Goal: Information Seeking & Learning: Learn about a topic

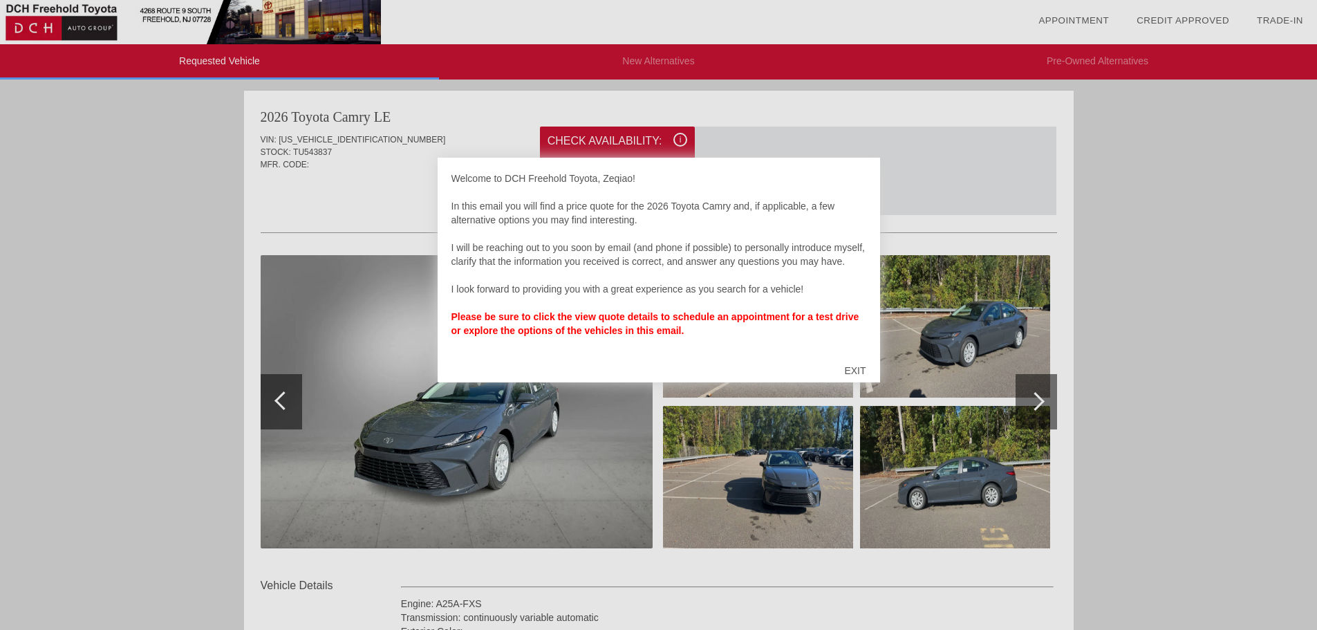
drag, startPoint x: 861, startPoint y: 370, endPoint x: 851, endPoint y: 375, distance: 11.4
click at [861, 371] on div "EXIT" at bounding box center [854, 370] width 49 height 41
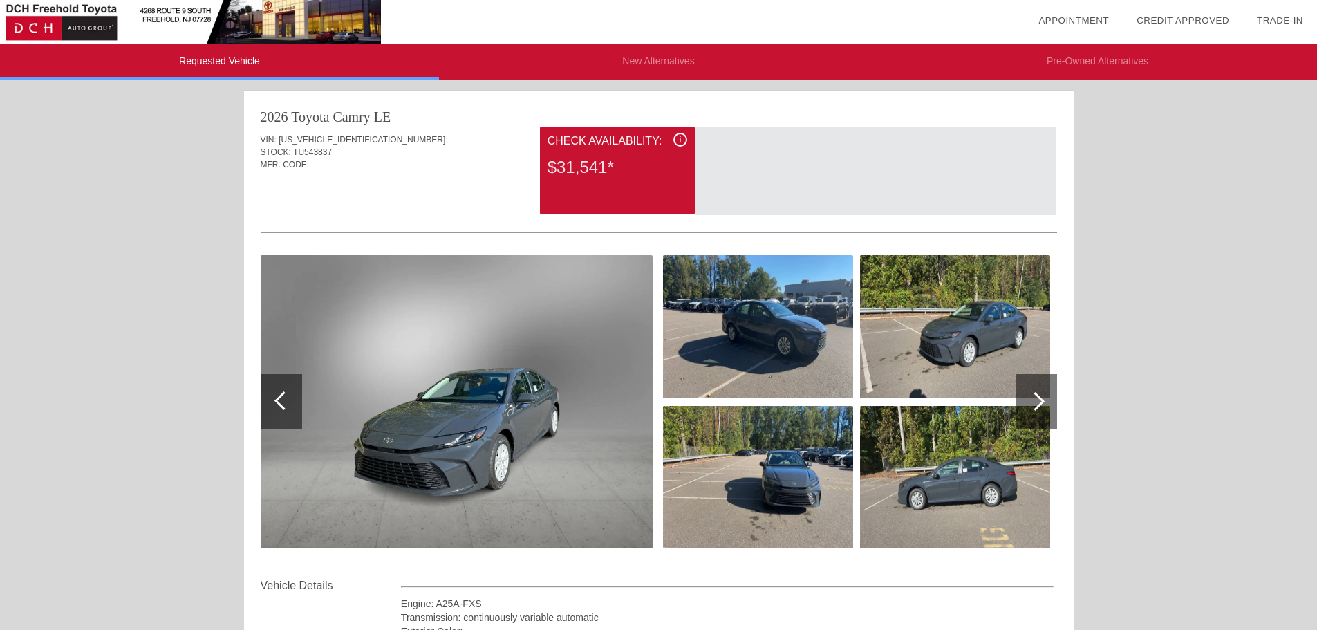
drag, startPoint x: 680, startPoint y: 140, endPoint x: 356, endPoint y: 176, distance: 326.1
click at [344, 176] on div "VIN: [US_VEHICLE_IDENTIFICATION_NUMBER] STOCK: TU543837 MFR. CODE:" at bounding box center [659, 158] width 796 height 65
click at [589, 159] on div "$31,541*" at bounding box center [617, 167] width 140 height 36
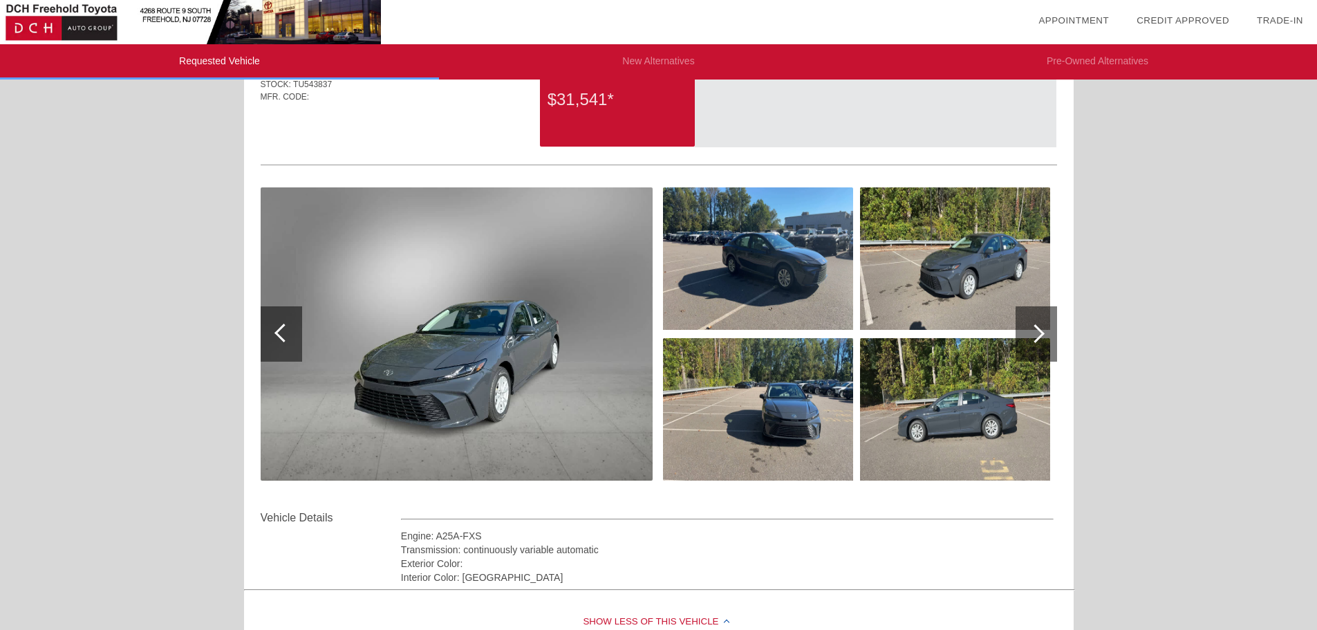
scroll to position [207, 0]
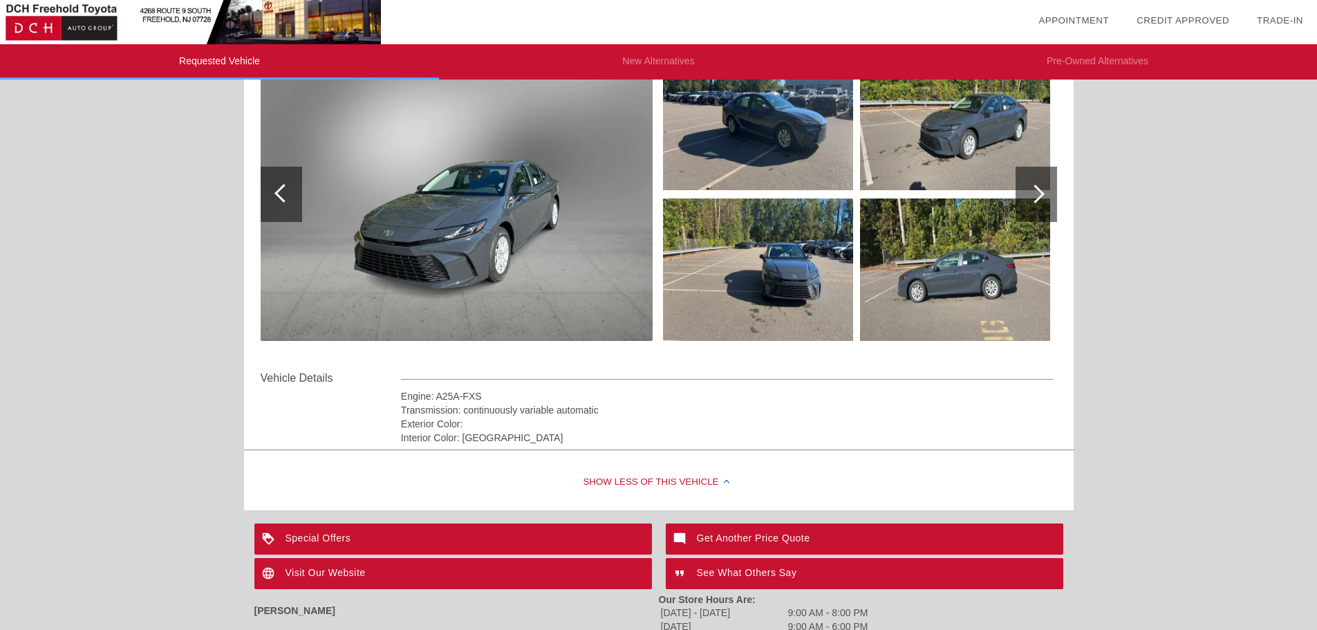
click at [637, 481] on div "Show Less of this Vehicle" at bounding box center [658, 482] width 829 height 55
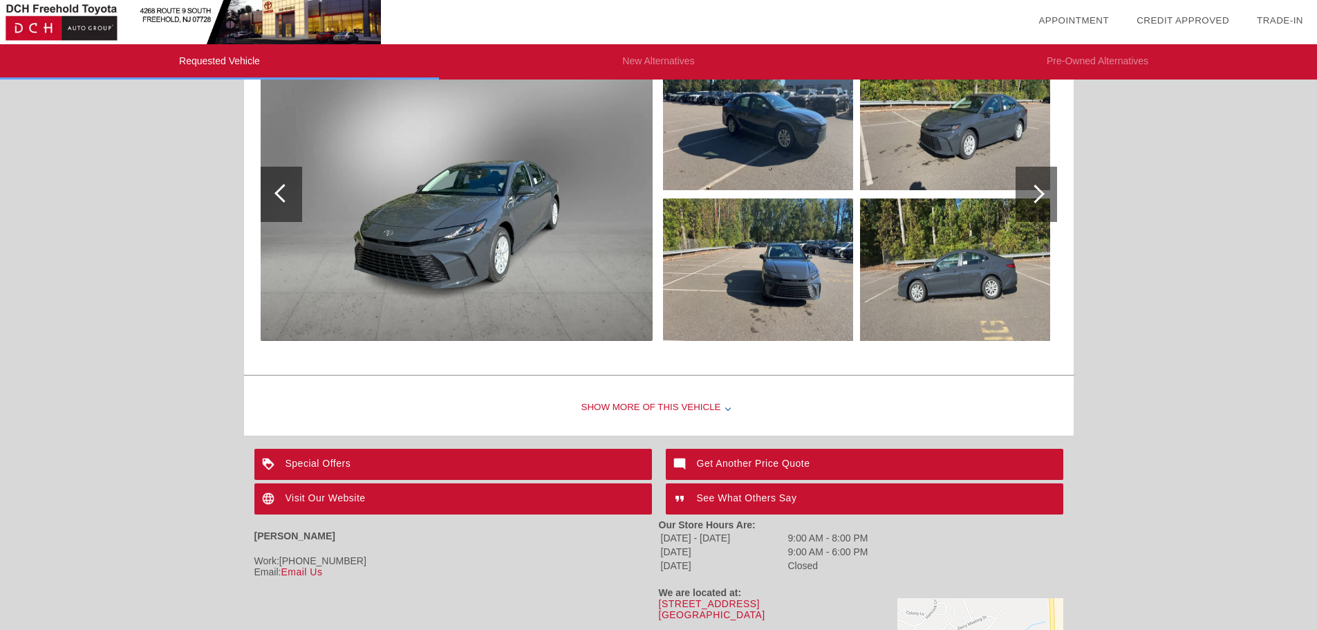
click at [674, 411] on div "Show More of this Vehicle" at bounding box center [658, 407] width 829 height 55
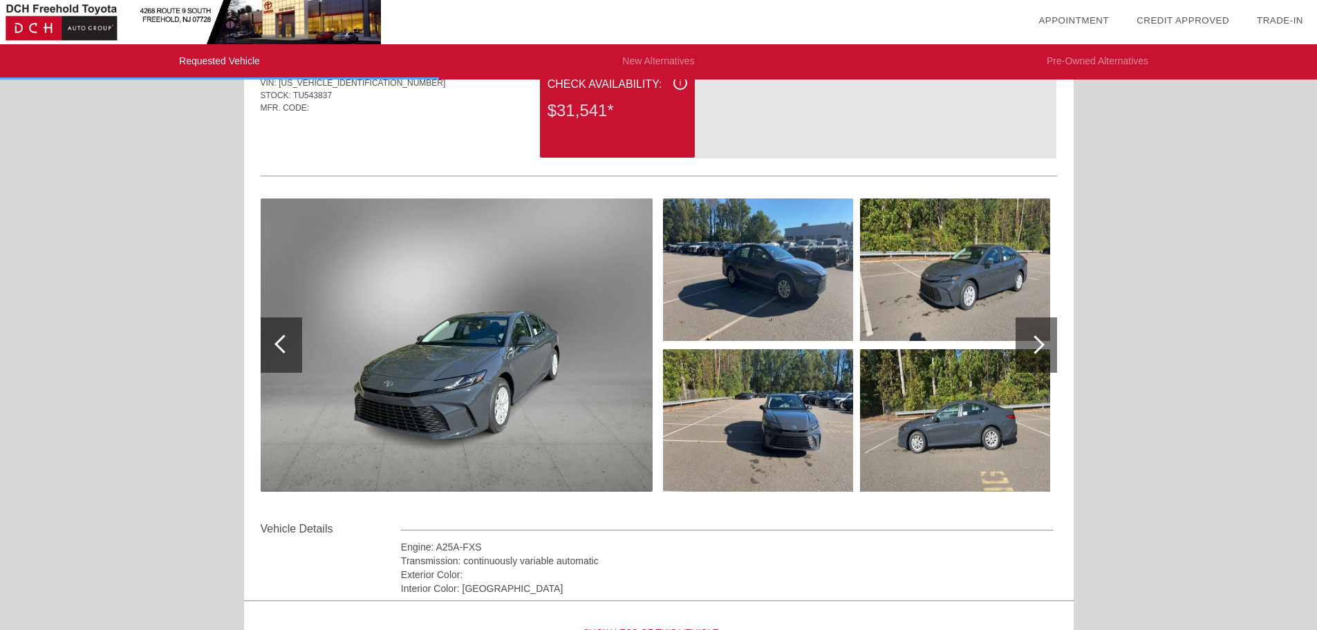
scroll to position [0, 0]
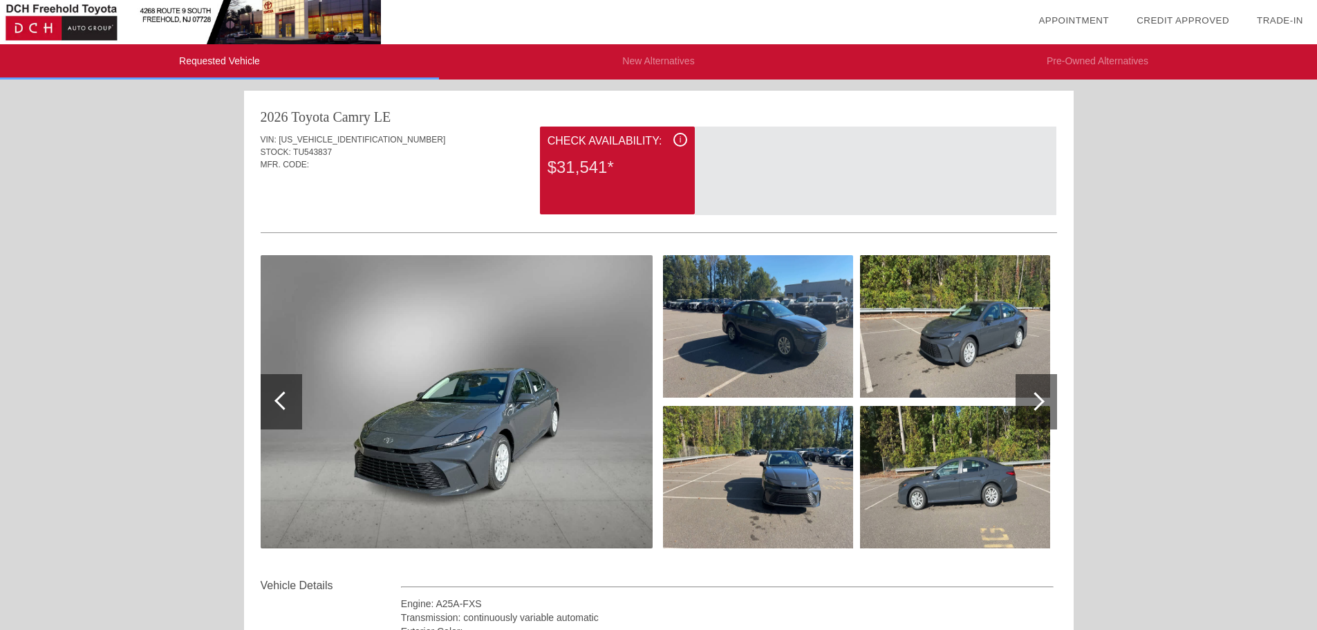
click at [620, 68] on li "New Alternatives" at bounding box center [658, 61] width 439 height 35
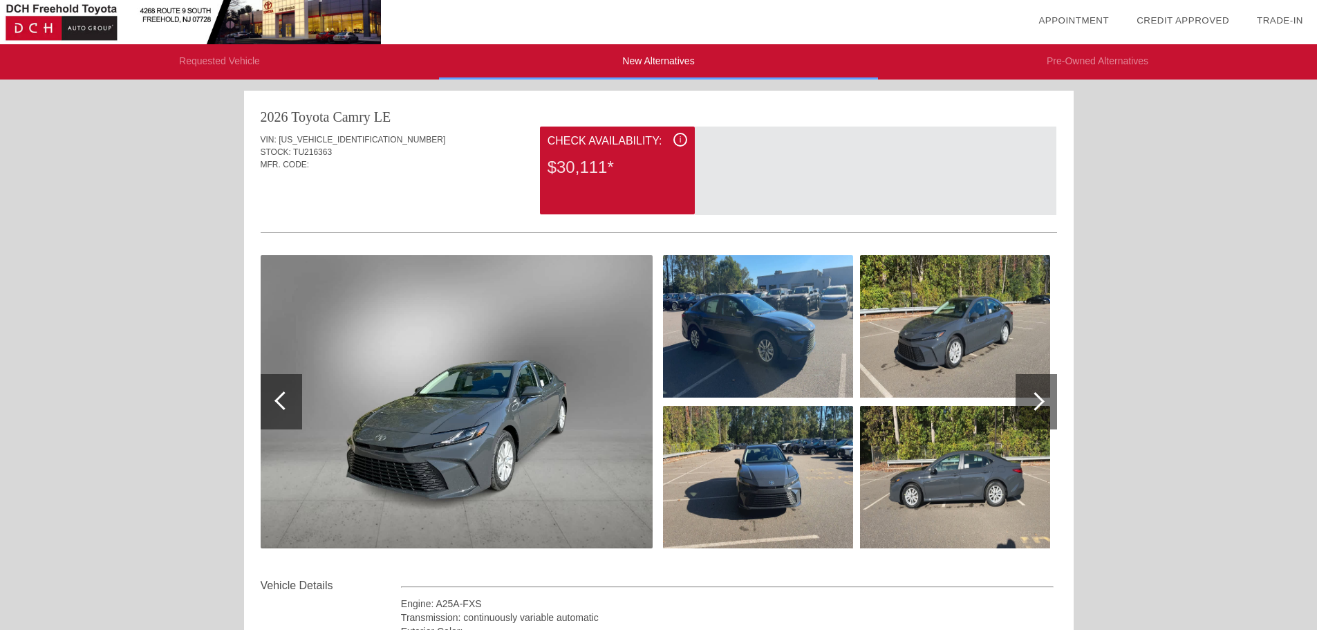
click at [329, 75] on li "Requested Vehicle" at bounding box center [219, 61] width 439 height 35
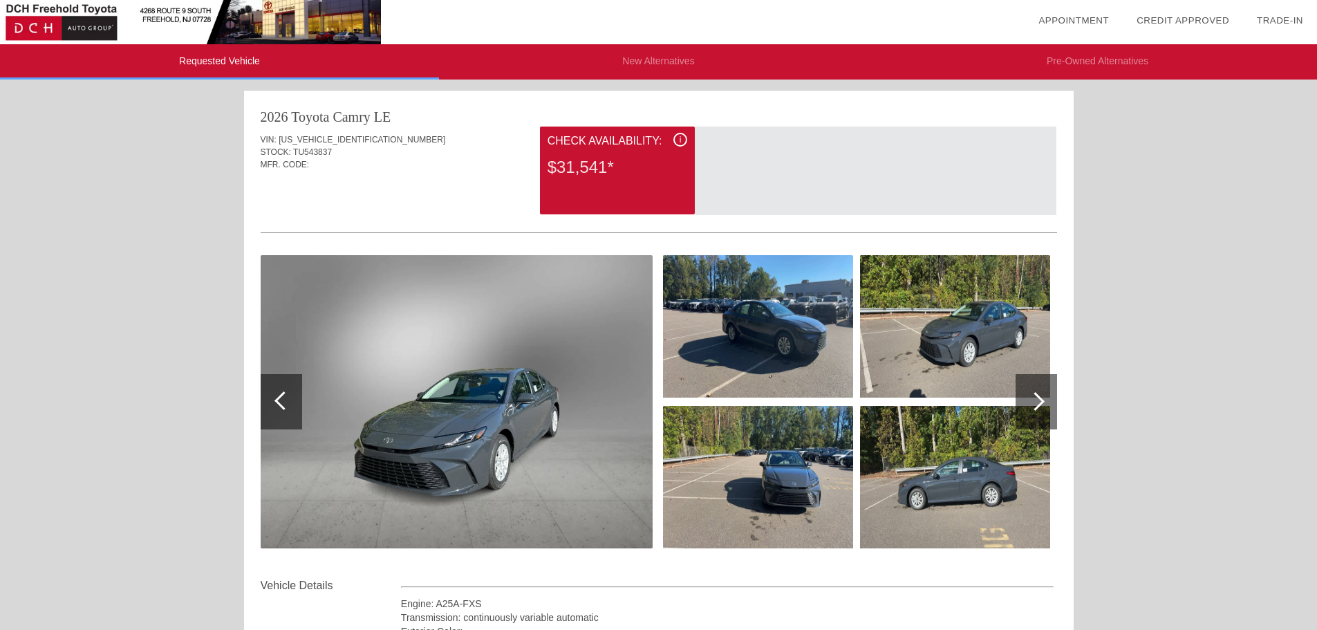
click at [598, 72] on li "New Alternatives" at bounding box center [658, 61] width 439 height 35
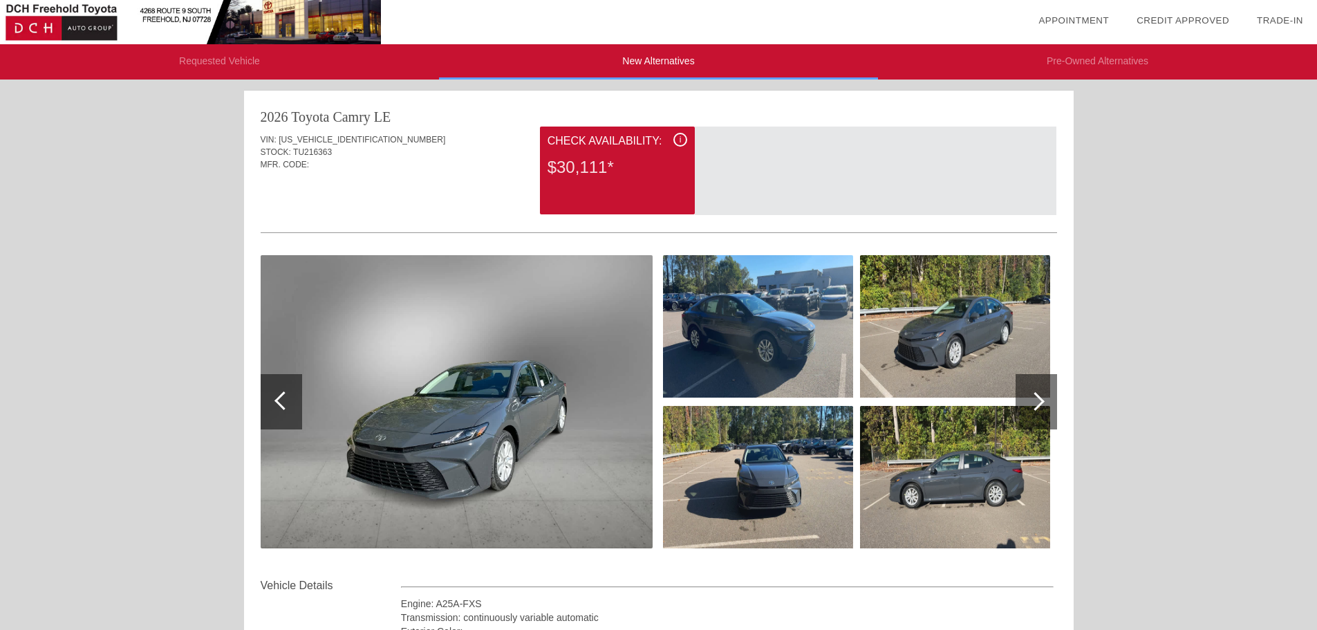
click at [1066, 55] on li "Pre-Owned Alternatives" at bounding box center [1097, 61] width 439 height 35
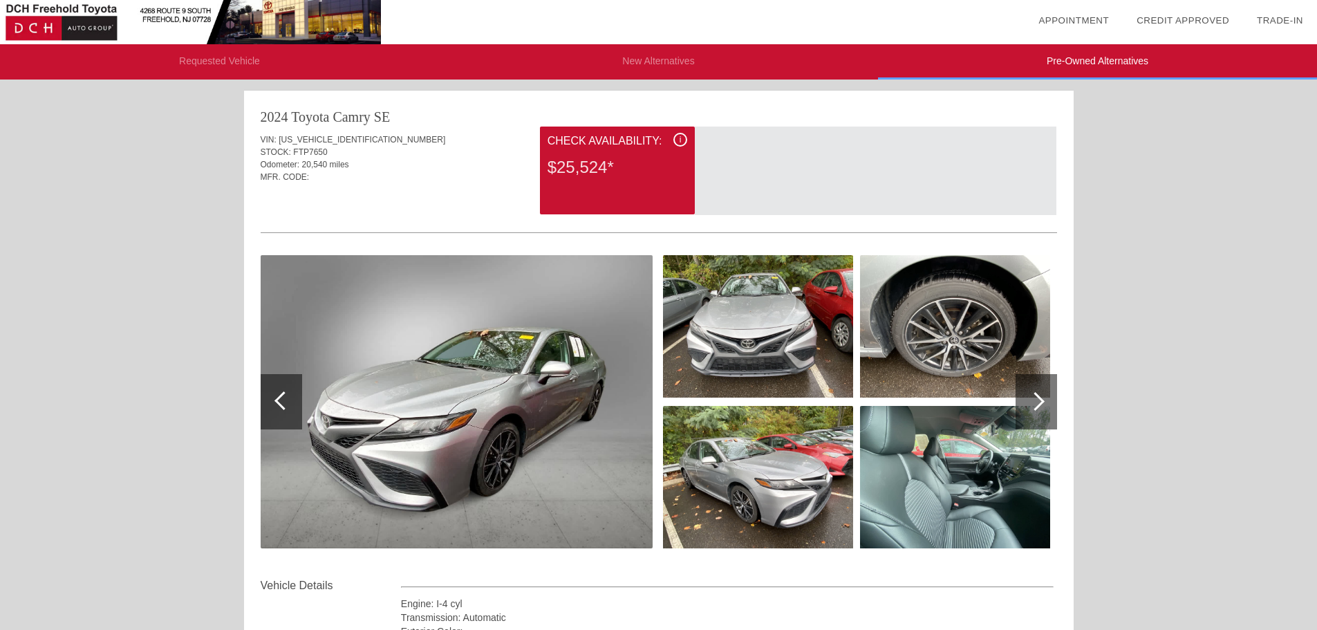
click at [712, 66] on li "New Alternatives" at bounding box center [658, 61] width 439 height 35
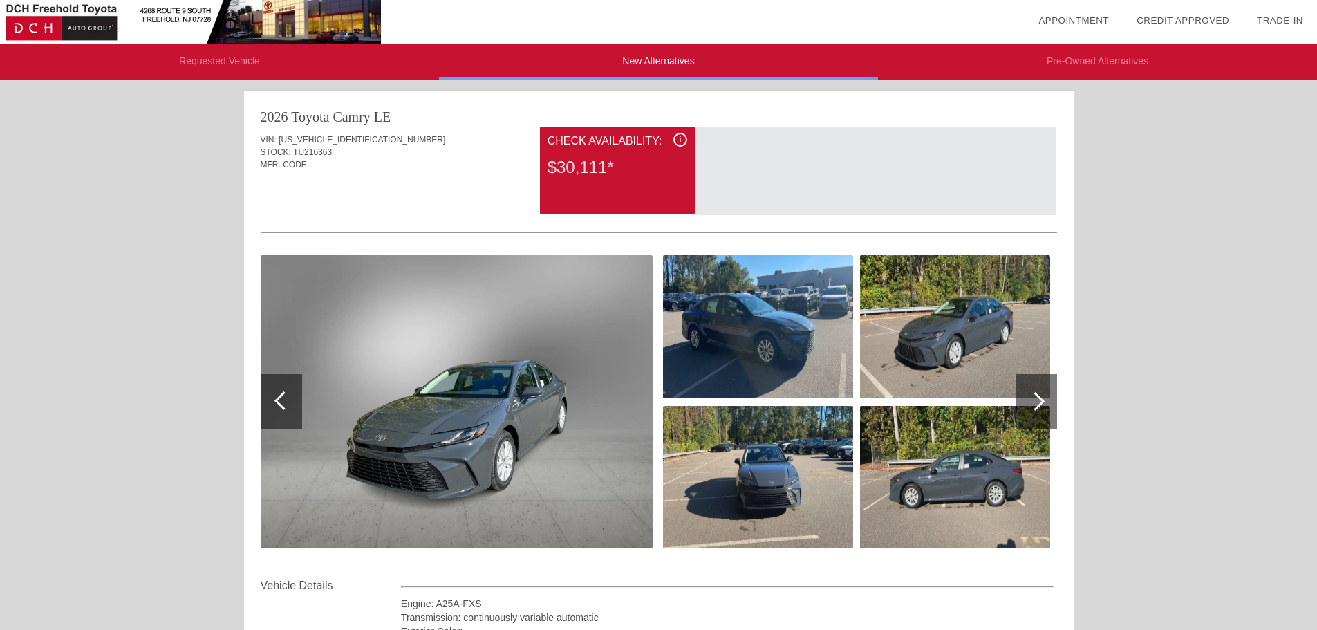
click at [237, 63] on li "Requested Vehicle" at bounding box center [219, 61] width 439 height 35
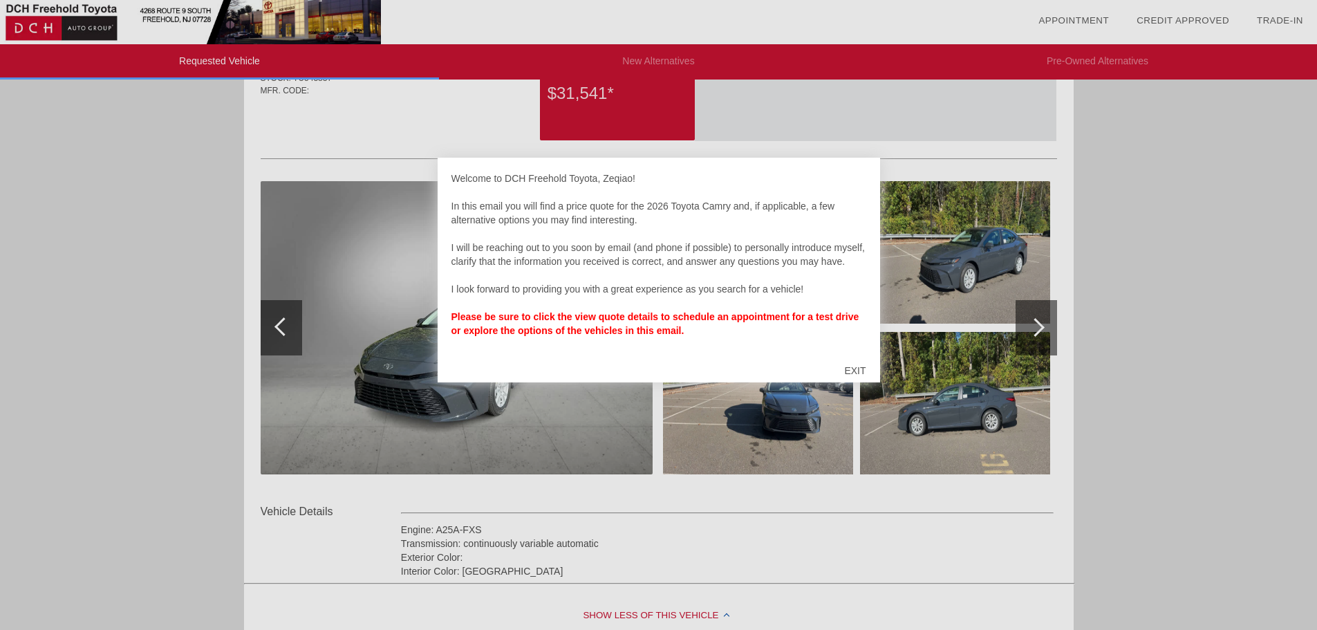
scroll to position [276, 0]
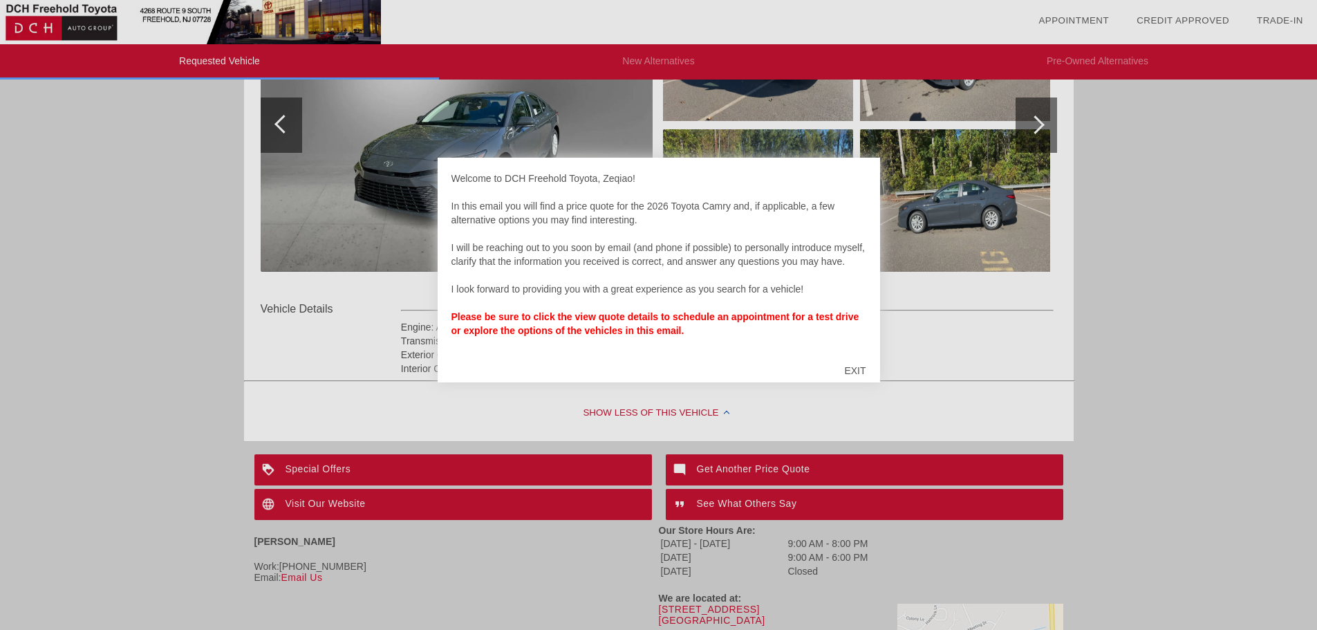
click at [846, 374] on div "EXIT" at bounding box center [854, 370] width 49 height 41
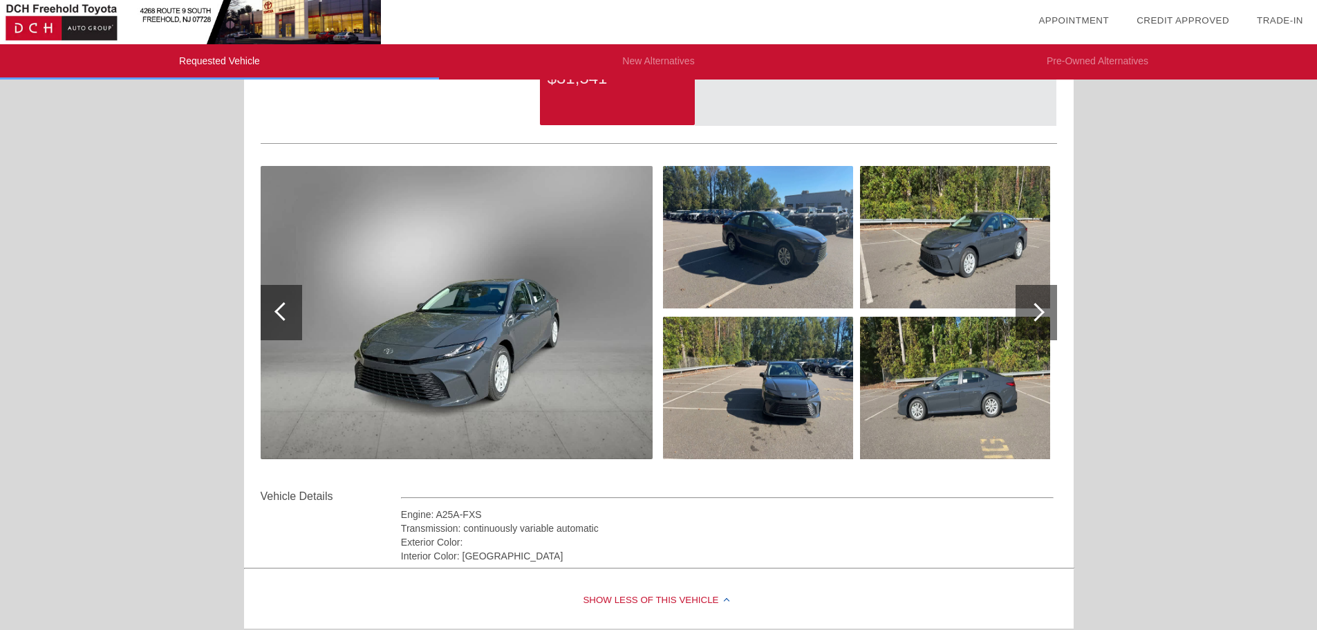
scroll to position [0, 0]
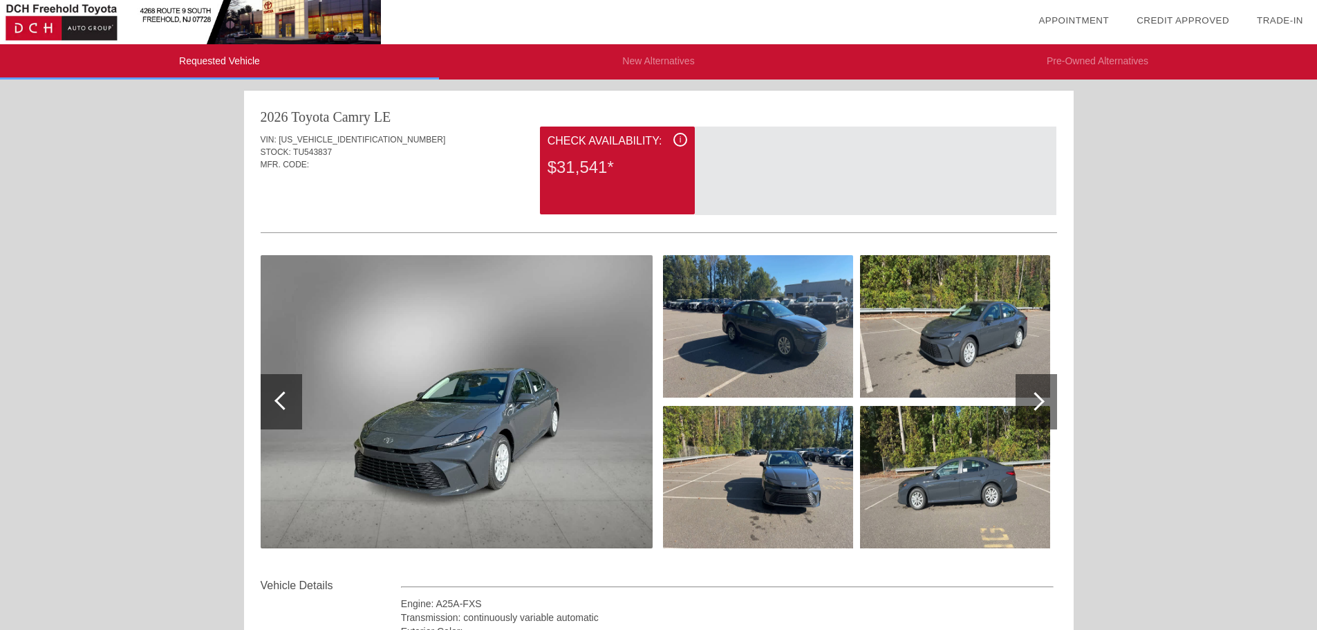
drag, startPoint x: 639, startPoint y: 139, endPoint x: 681, endPoint y: 145, distance: 42.6
click at [639, 140] on div "Check Availability:" at bounding box center [617, 141] width 140 height 17
click at [681, 144] on span "i" at bounding box center [680, 140] width 2 height 10
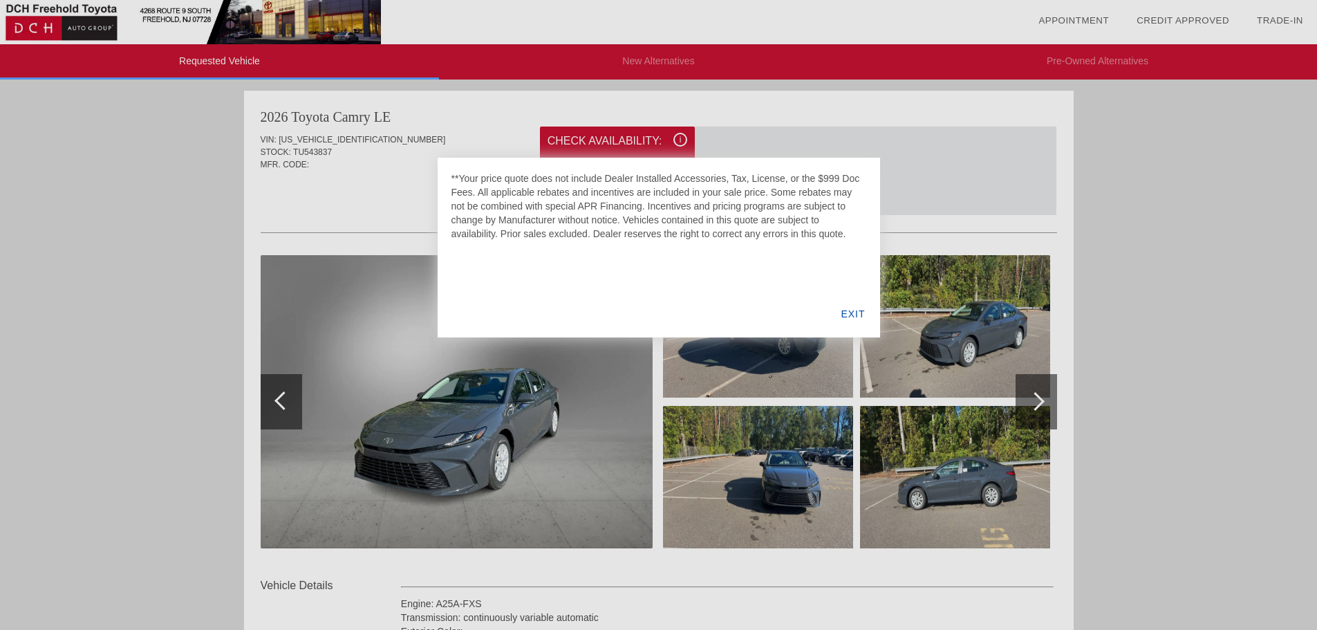
click at [852, 308] on div "EXIT" at bounding box center [852, 313] width 53 height 47
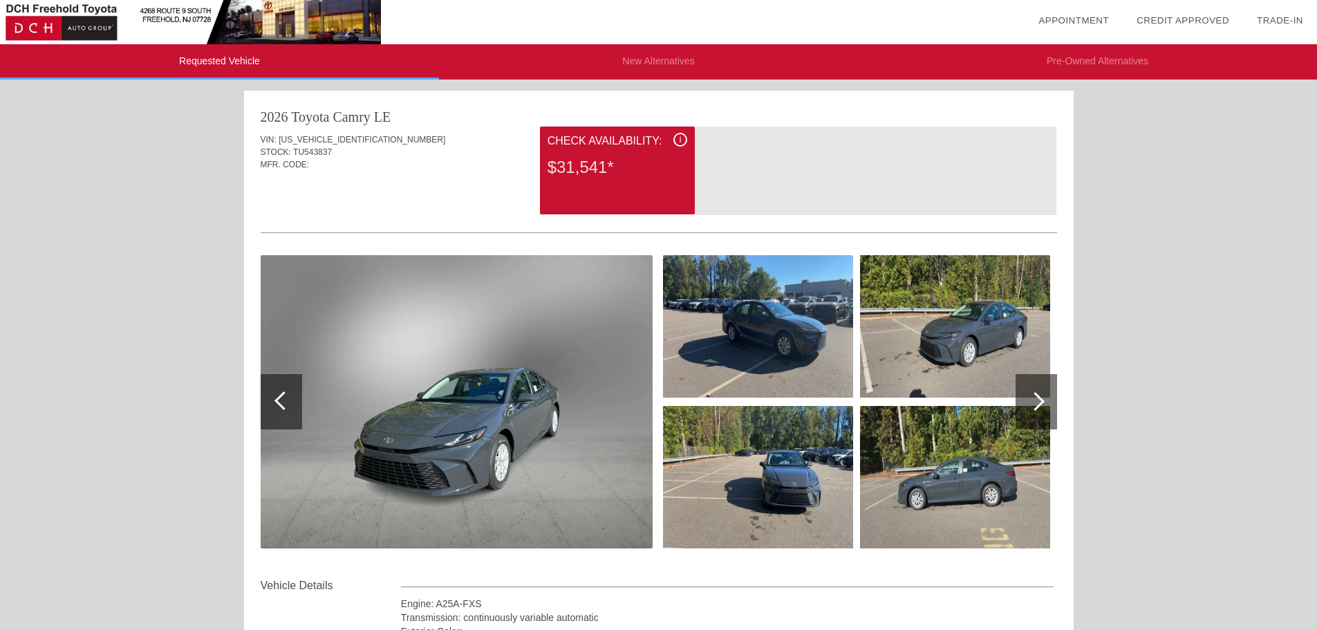
click at [681, 72] on li "New Alternatives" at bounding box center [658, 61] width 439 height 35
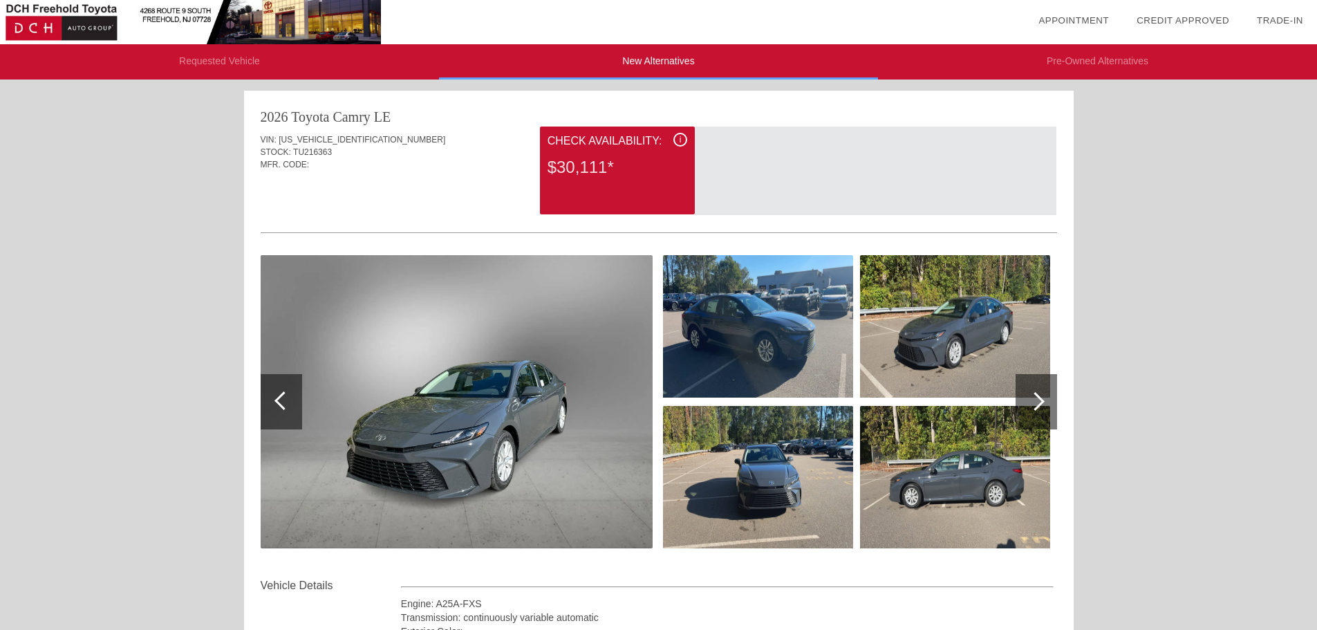
click at [272, 57] on li "Requested Vehicle" at bounding box center [219, 61] width 439 height 35
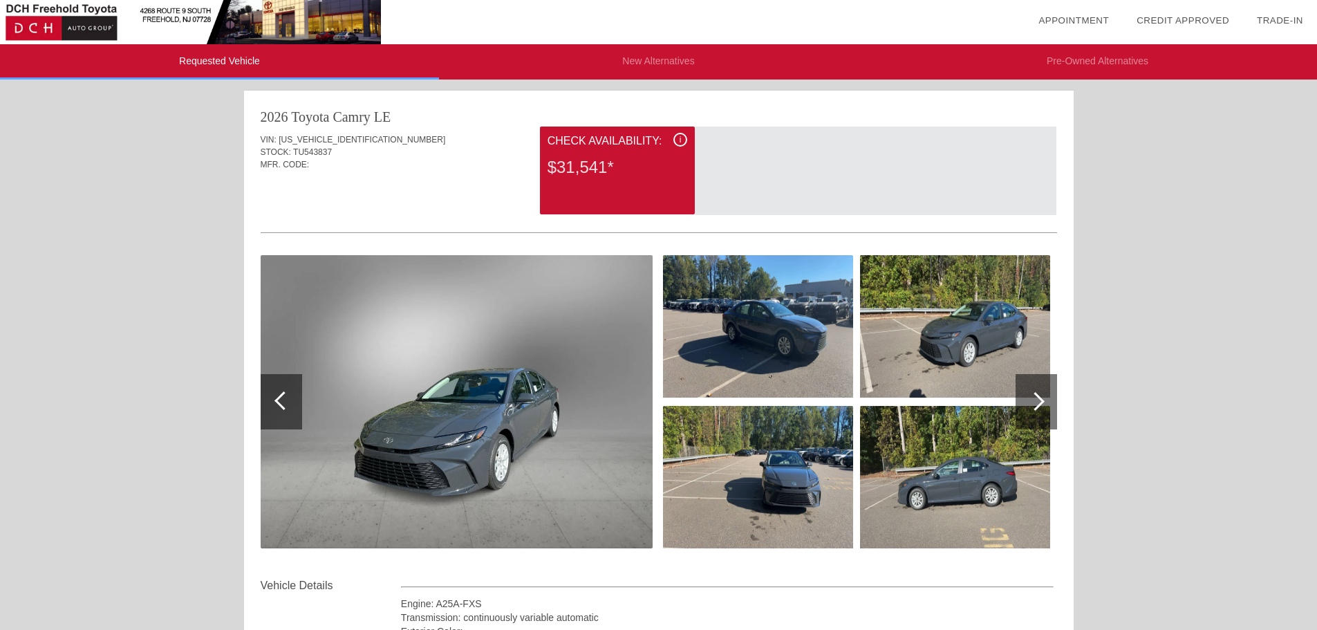
click at [621, 63] on li "New Alternatives" at bounding box center [658, 61] width 439 height 35
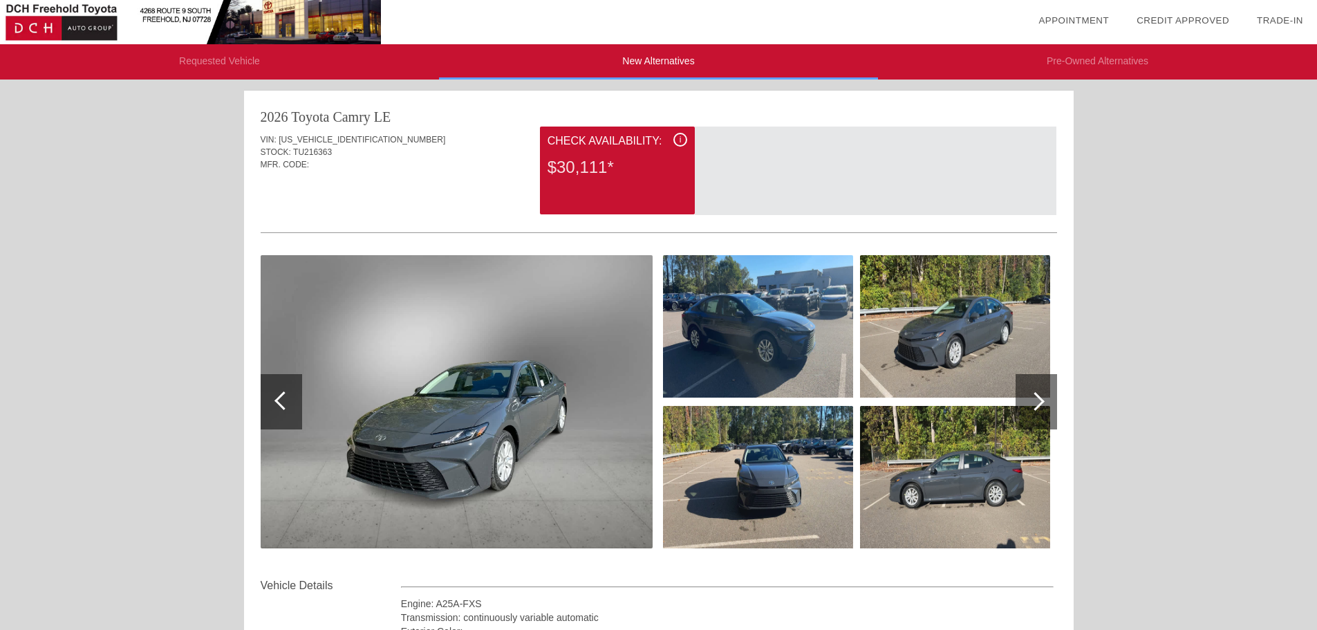
click at [284, 70] on li "Requested Vehicle" at bounding box center [219, 61] width 439 height 35
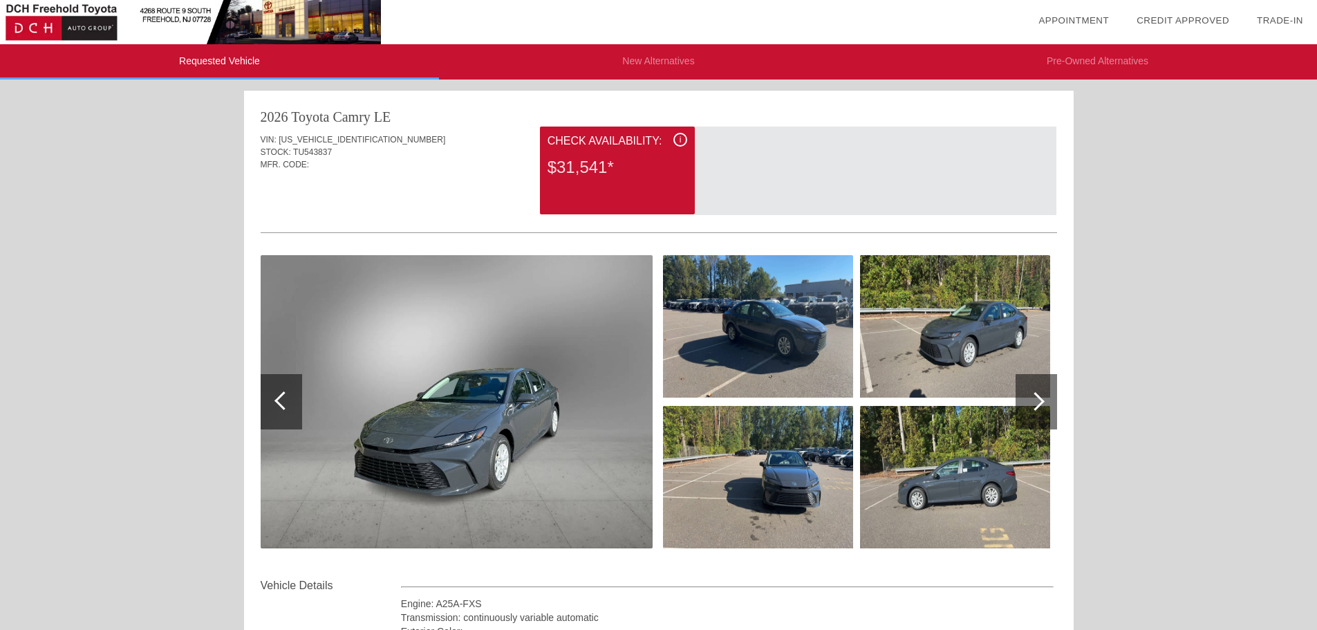
click at [620, 66] on li "New Alternatives" at bounding box center [658, 61] width 439 height 35
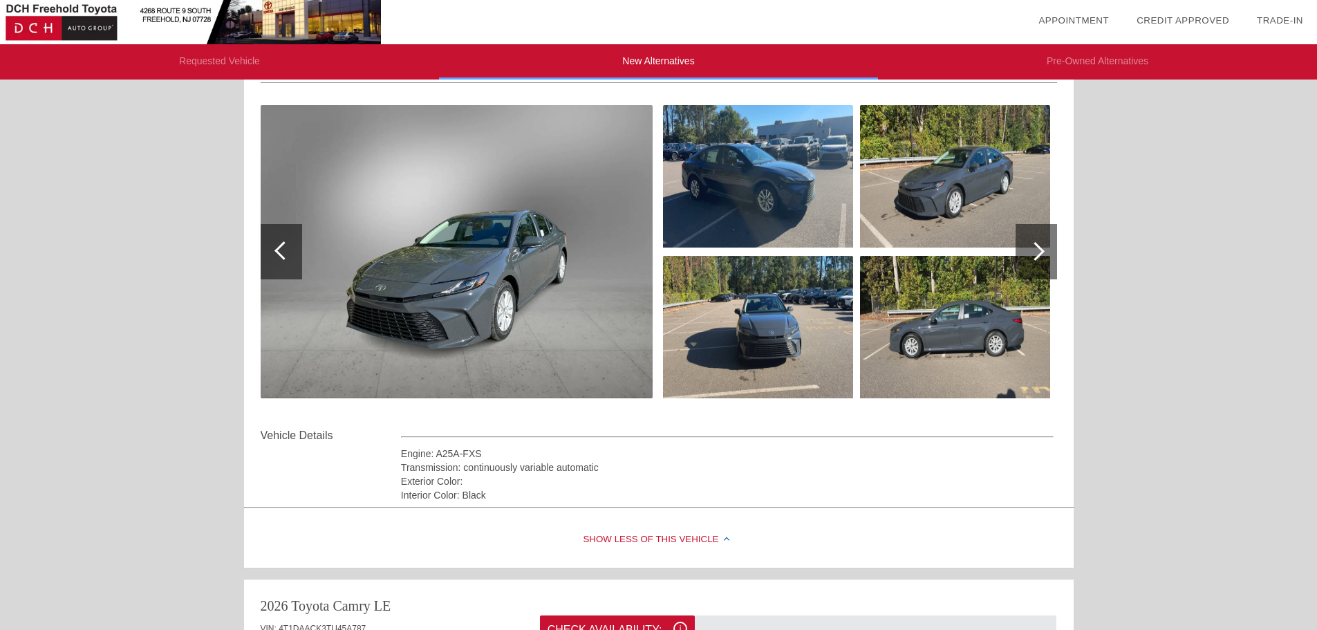
scroll to position [138, 0]
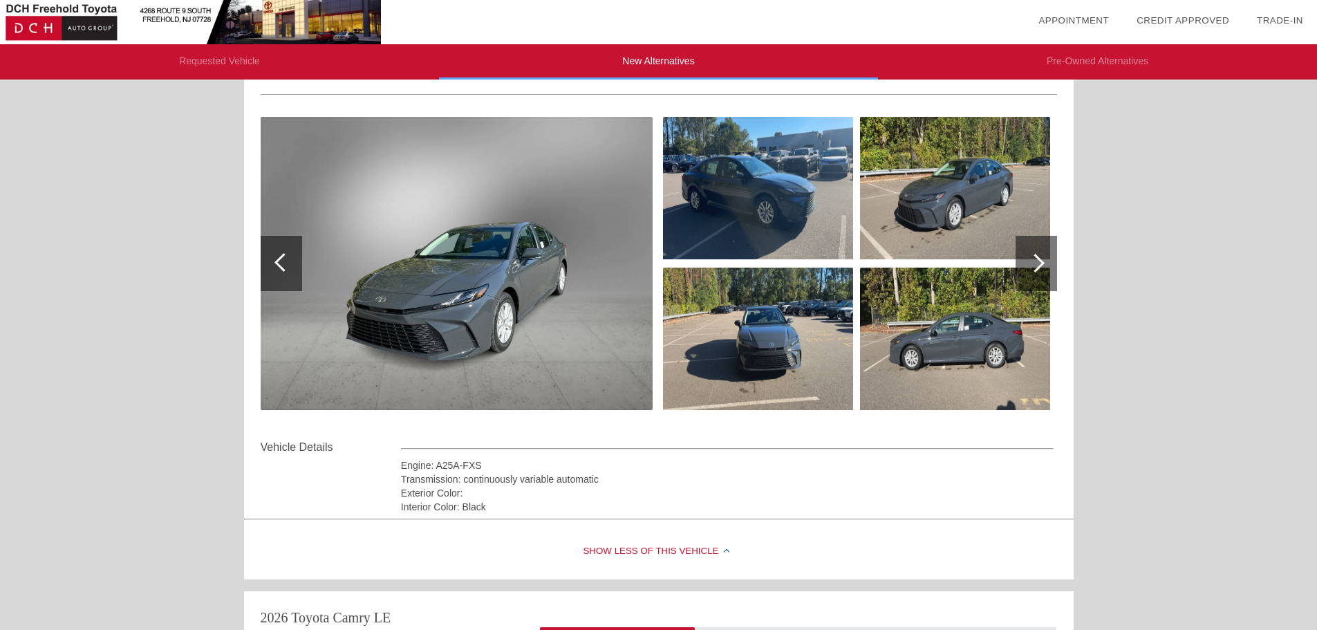
click at [1114, 61] on li "Pre-Owned Alternatives" at bounding box center [1097, 61] width 439 height 35
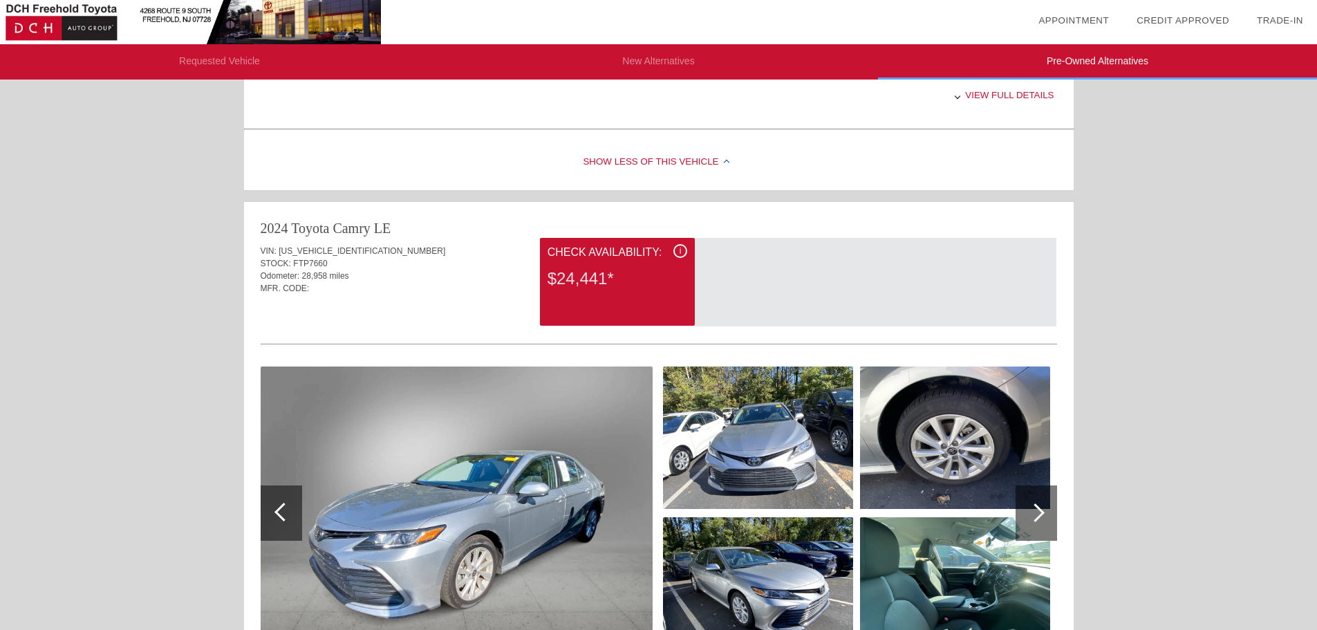
scroll to position [1728, 0]
